Goal: Navigation & Orientation: Find specific page/section

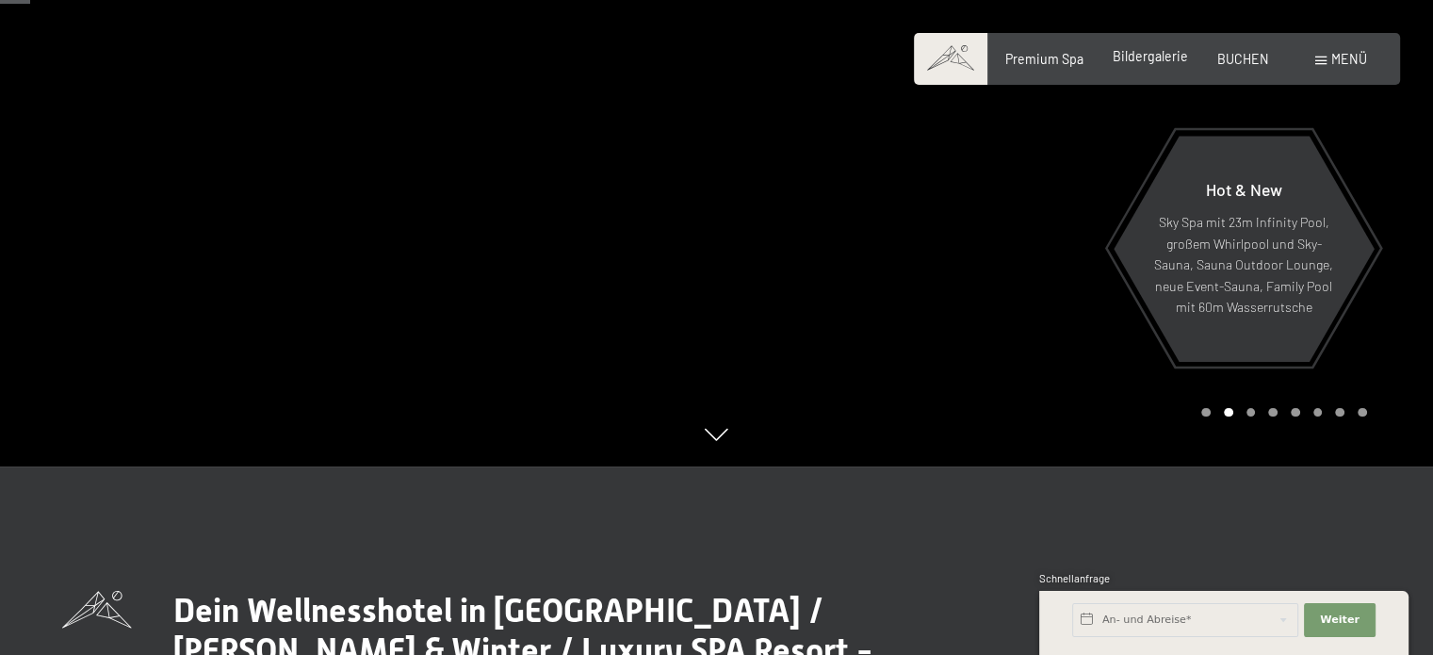
click at [1140, 59] on span "Bildergalerie" at bounding box center [1150, 56] width 75 height 16
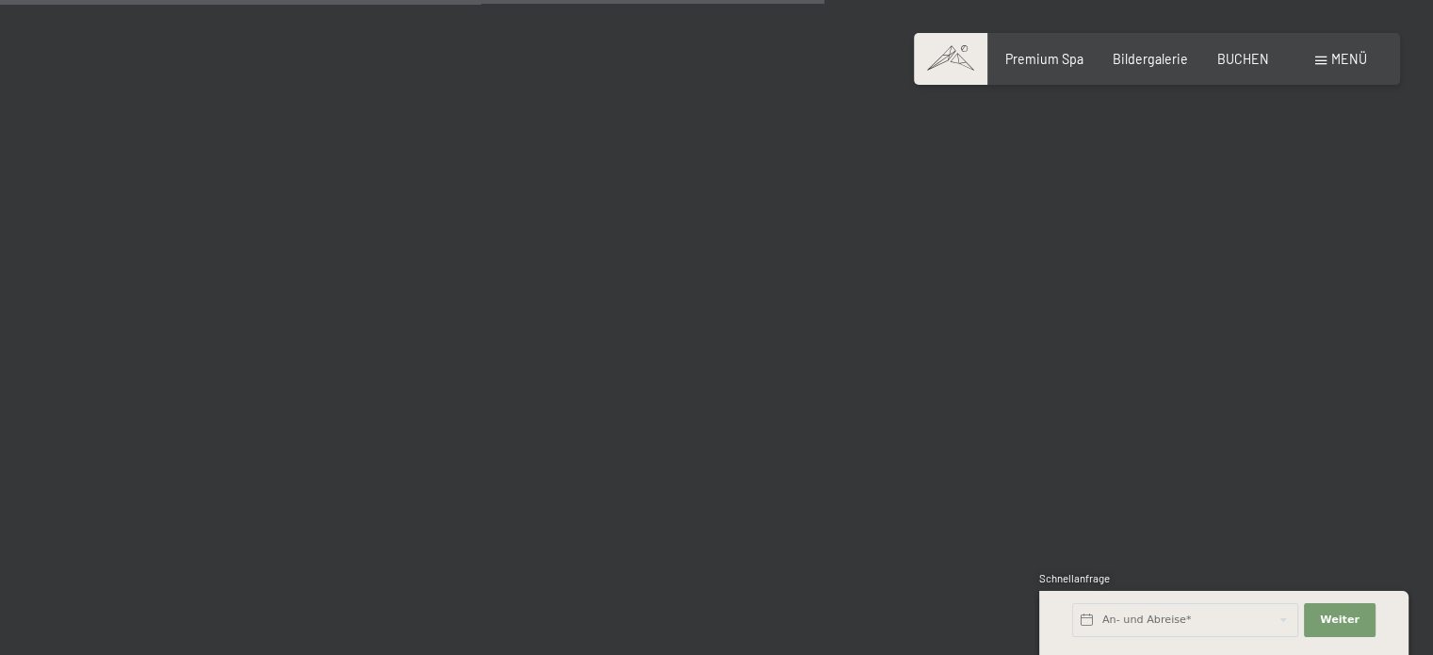
scroll to position [11494, 0]
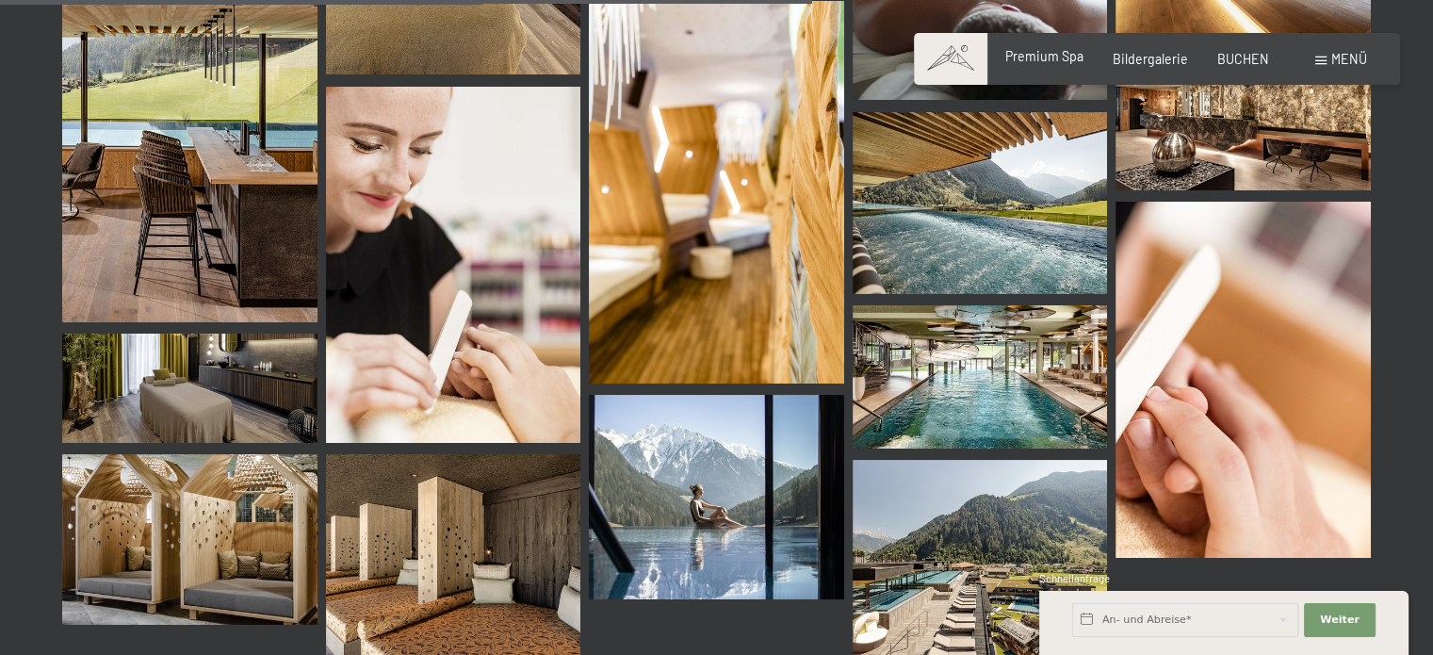
click at [1044, 58] on span "Premium Spa" at bounding box center [1044, 56] width 78 height 16
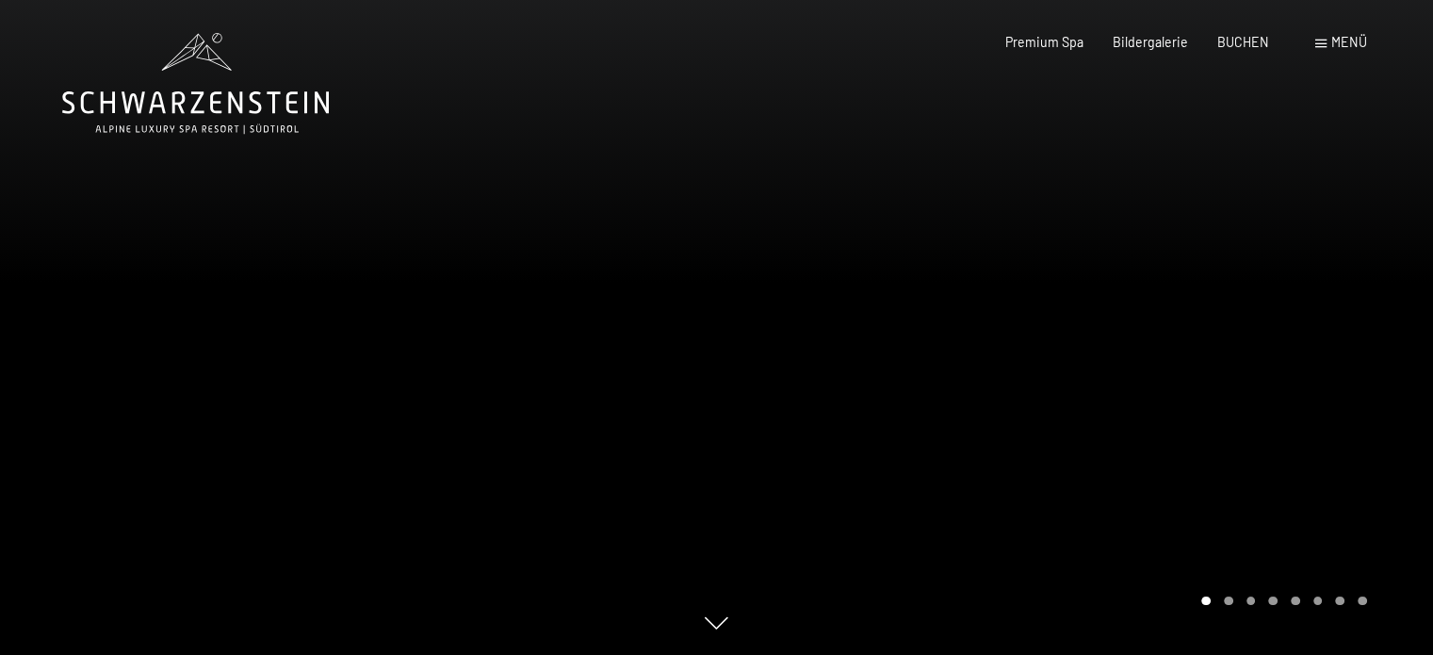
click at [1337, 40] on span "Menü" at bounding box center [1349, 42] width 36 height 16
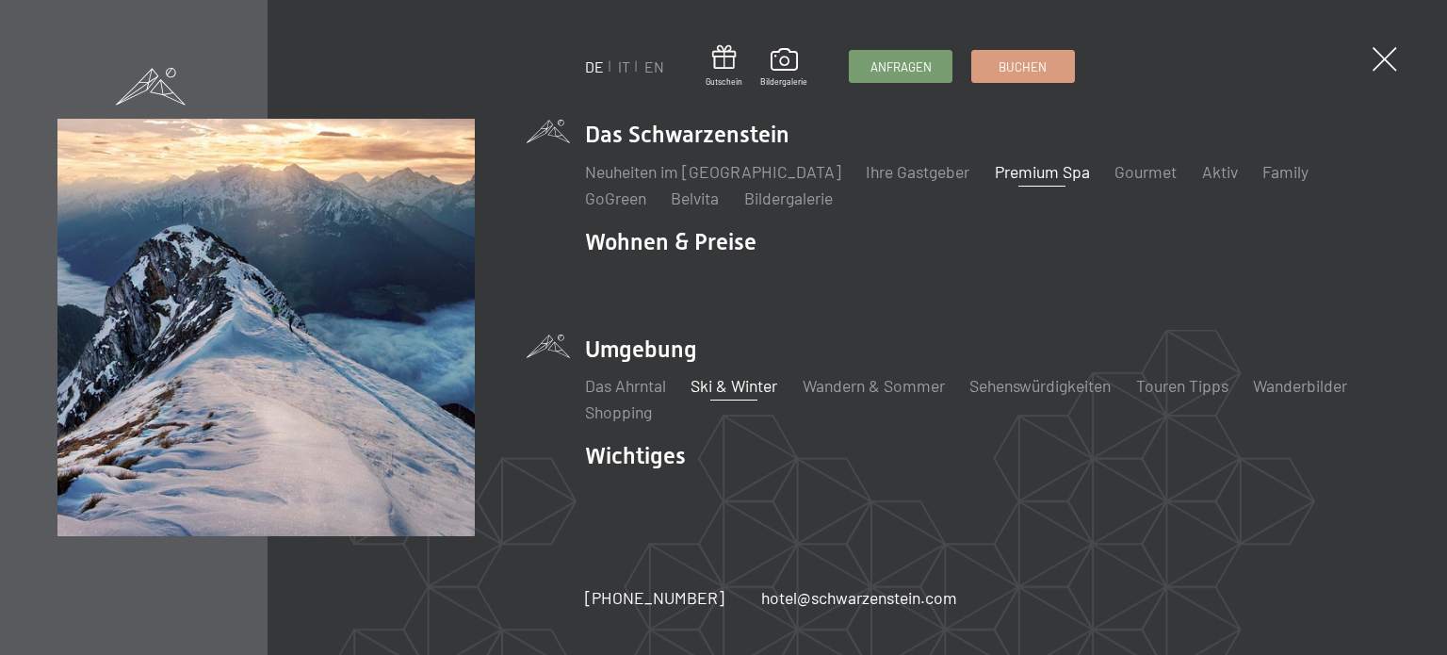
click at [725, 387] on link "Ski & Winter" at bounding box center [734, 385] width 87 height 21
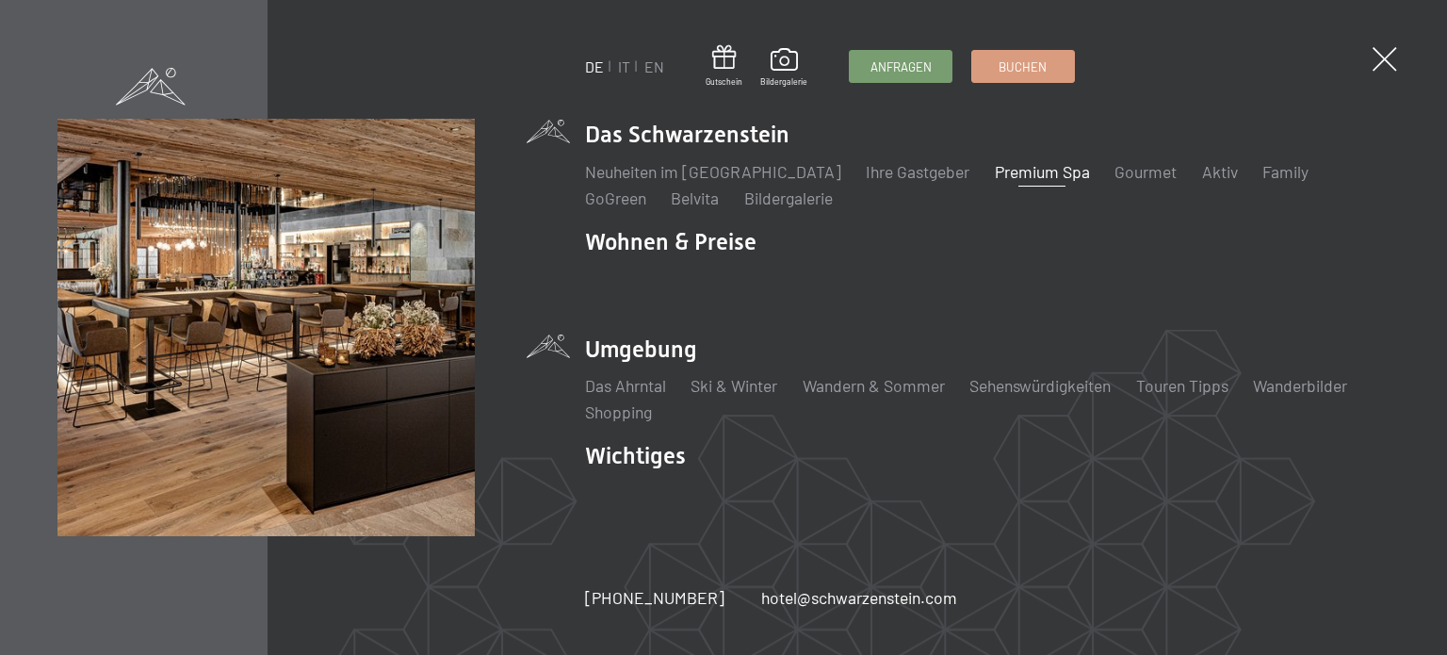
click at [1386, 61] on span at bounding box center [1385, 59] width 24 height 24
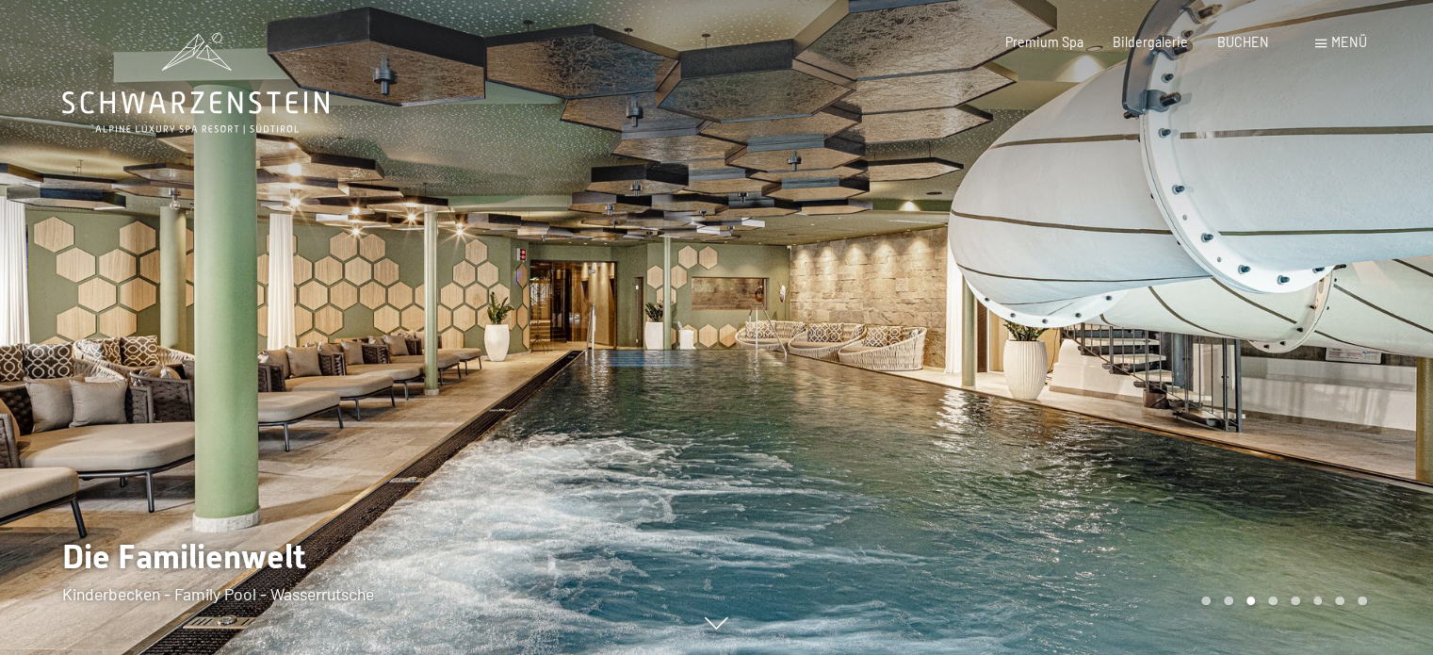
click at [177, 90] on icon at bounding box center [195, 83] width 267 height 101
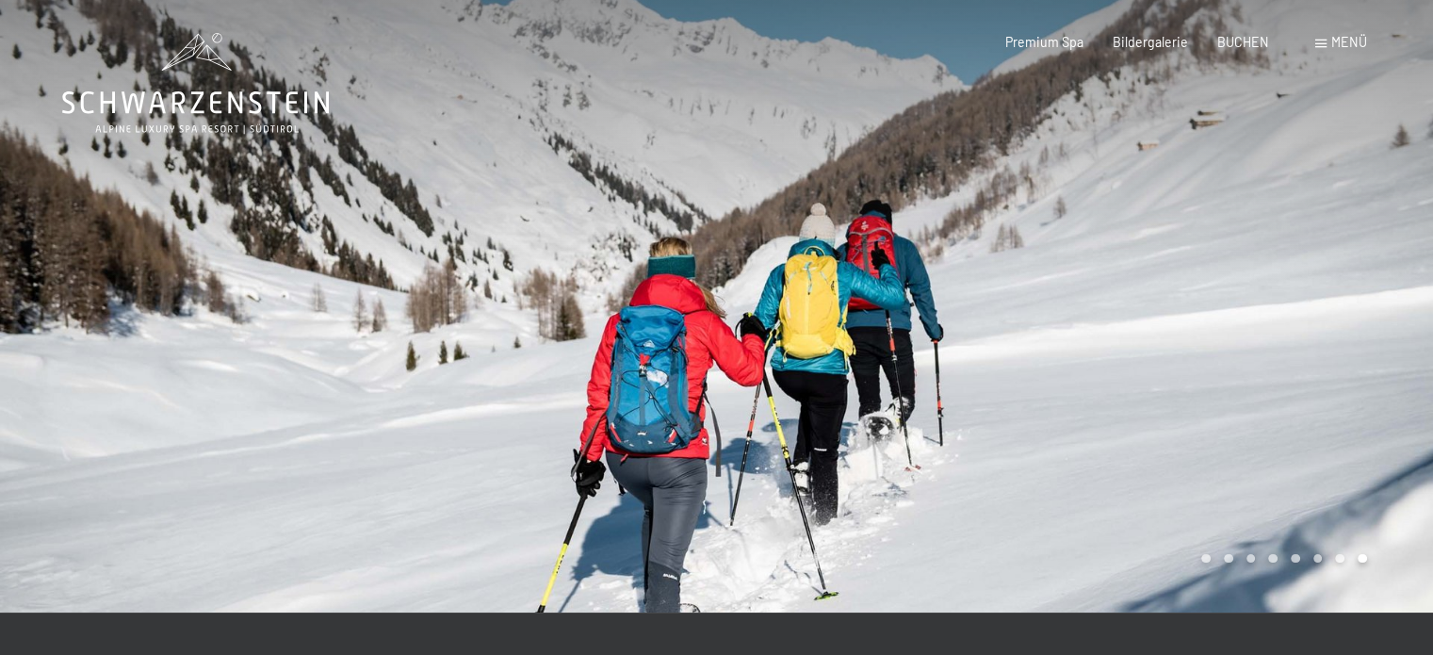
click at [220, 98] on icon at bounding box center [195, 83] width 267 height 101
